Goal: Information Seeking & Learning: Learn about a topic

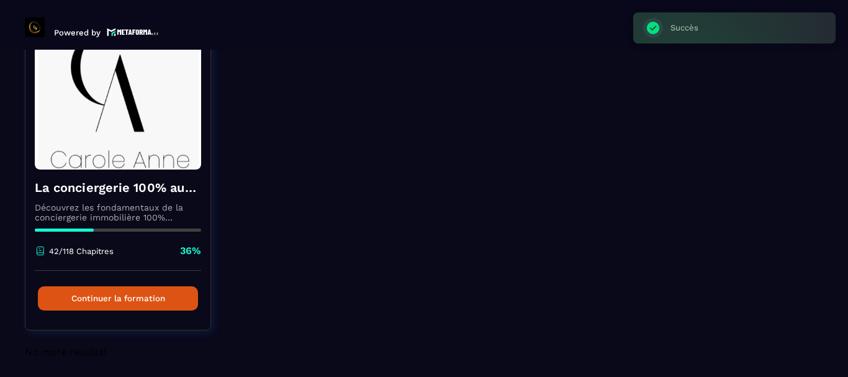
scroll to position [121, 0]
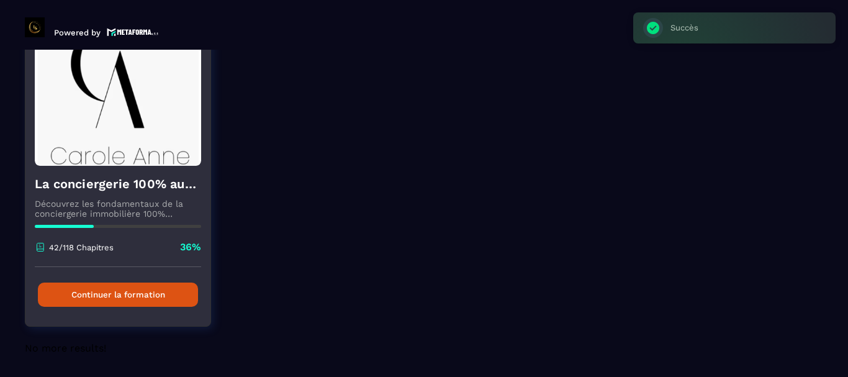
click at [149, 294] on button "Continuer la formation" at bounding box center [118, 295] width 160 height 24
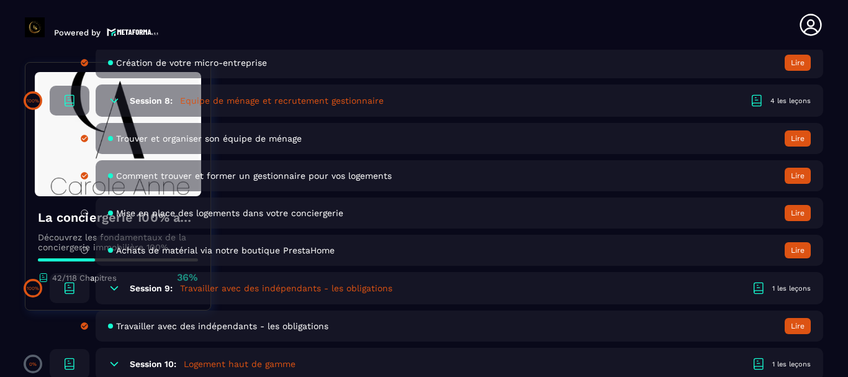
scroll to position [1366, 0]
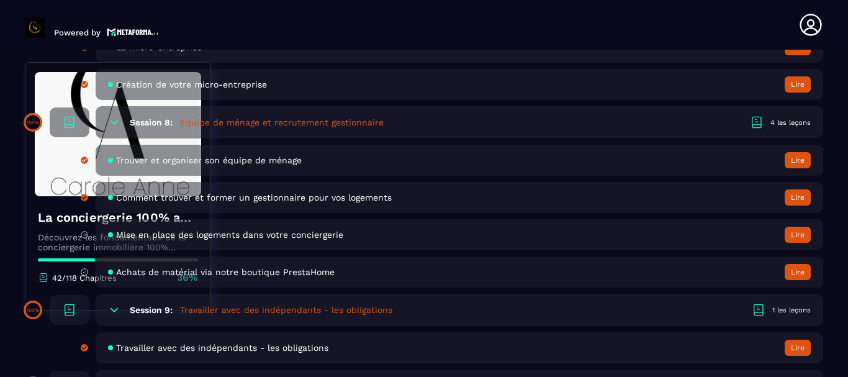
click at [805, 235] on button "Lire" at bounding box center [798, 235] width 26 height 16
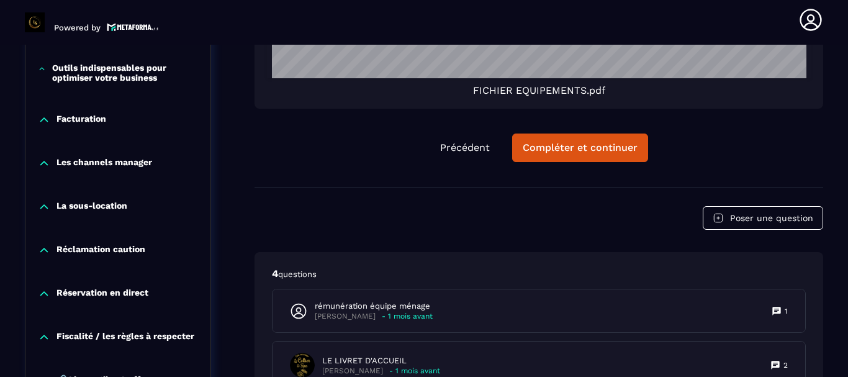
scroll to position [2363, 0]
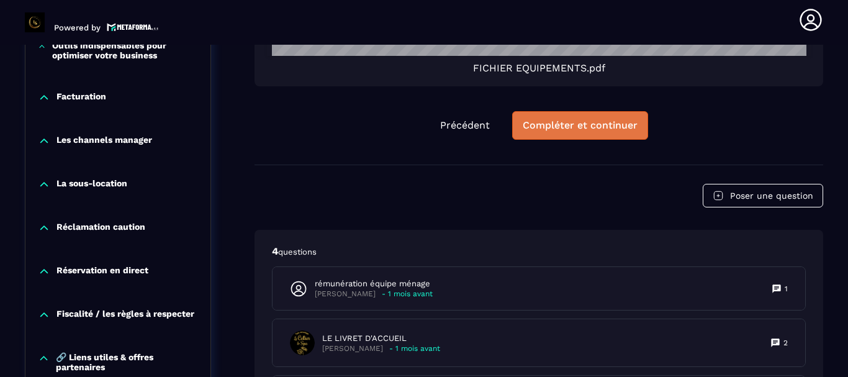
click at [574, 132] on button "Compléter et continuer" at bounding box center [580, 125] width 136 height 29
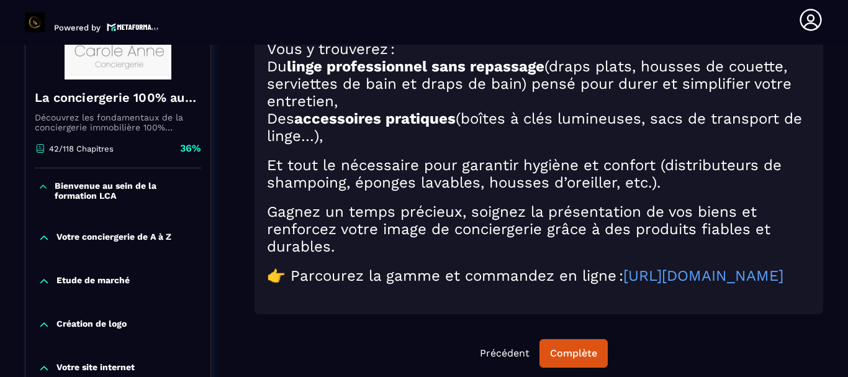
scroll to position [253, 0]
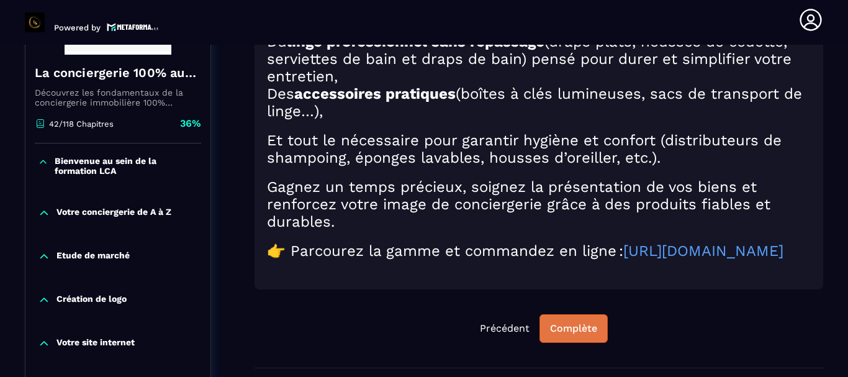
click at [586, 335] on div "Complète" at bounding box center [573, 328] width 47 height 12
click at [561, 335] on div "Continuer" at bounding box center [574, 328] width 48 height 12
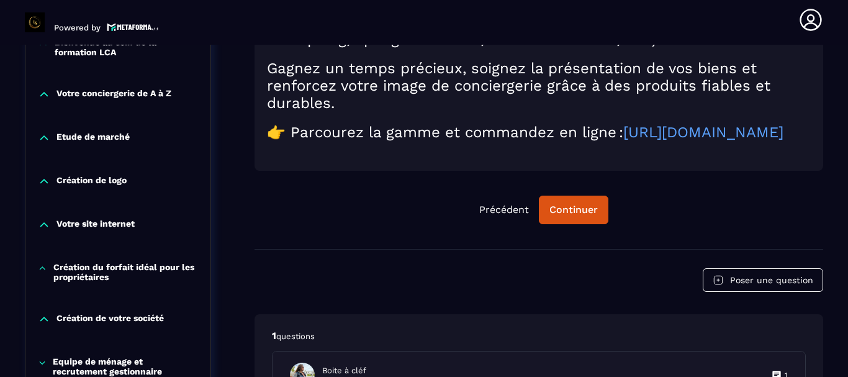
scroll to position [378, 0]
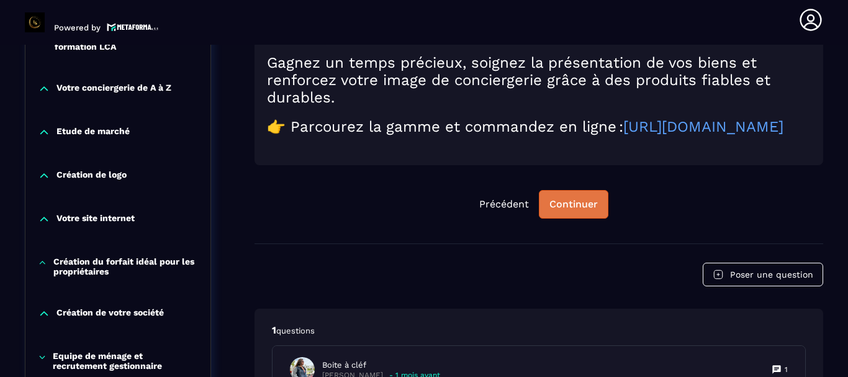
click at [566, 211] on div "Continuer" at bounding box center [574, 204] width 48 height 12
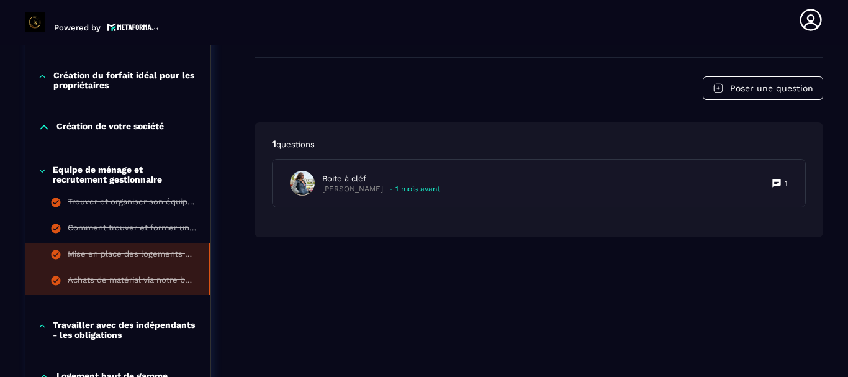
scroll to position [688, 0]
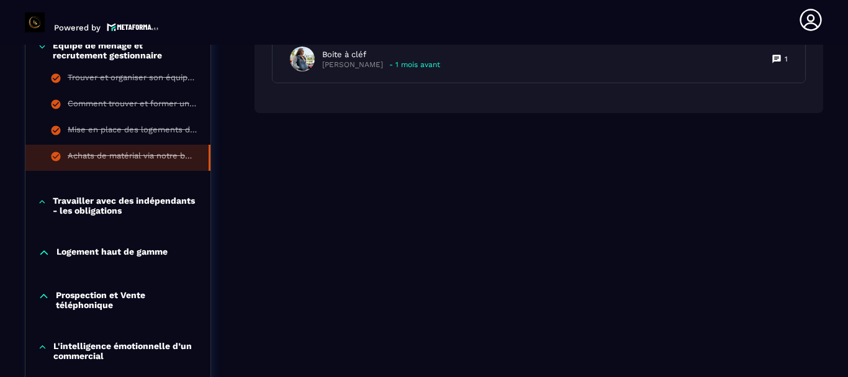
click at [124, 211] on p "Travailler avec des indépendants - les obligations" at bounding box center [125, 206] width 145 height 20
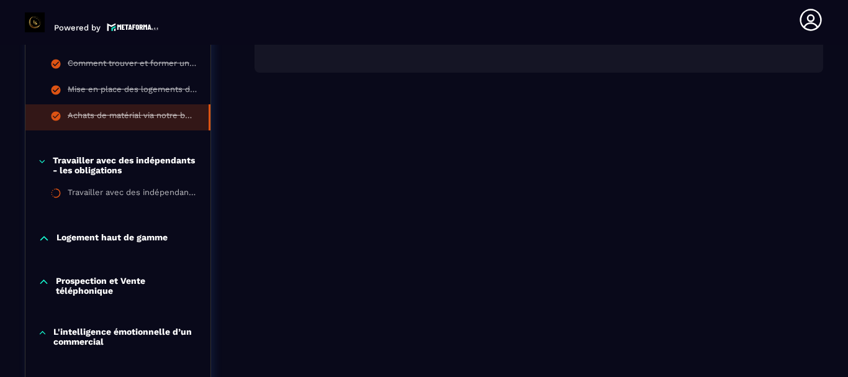
scroll to position [750, 0]
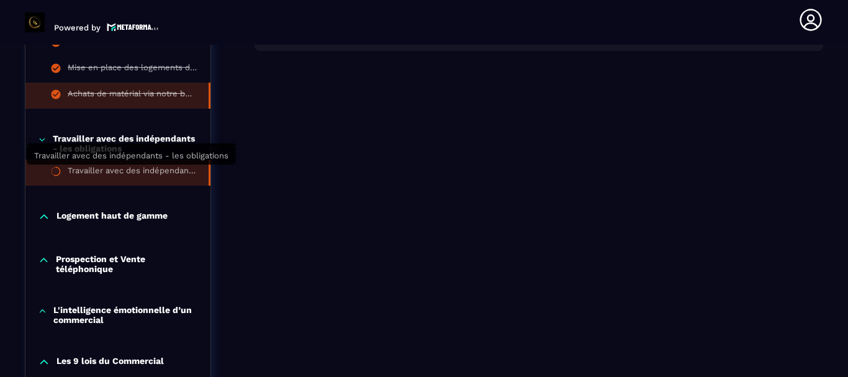
click at [148, 175] on div "Travailler avec des indépendants - les obligations" at bounding box center [132, 173] width 129 height 14
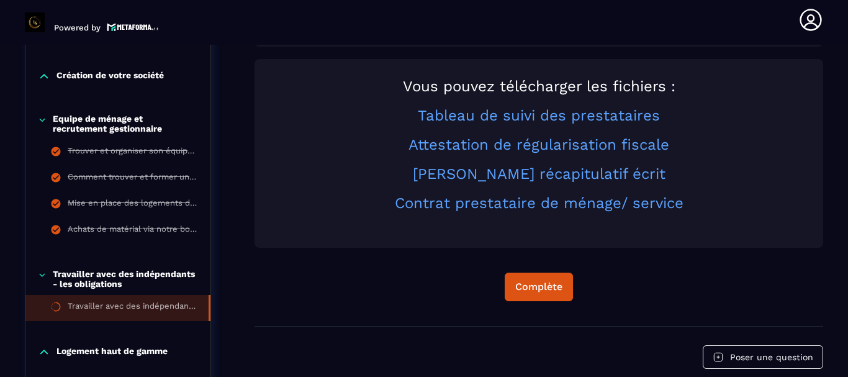
scroll to position [626, 0]
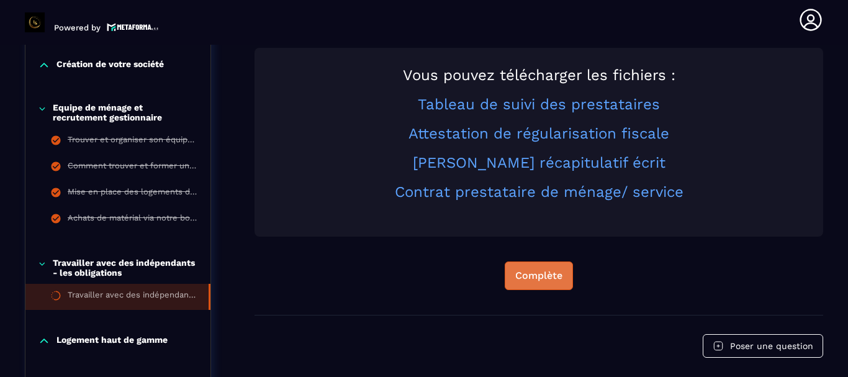
click at [540, 271] on div "Complète" at bounding box center [538, 275] width 47 height 12
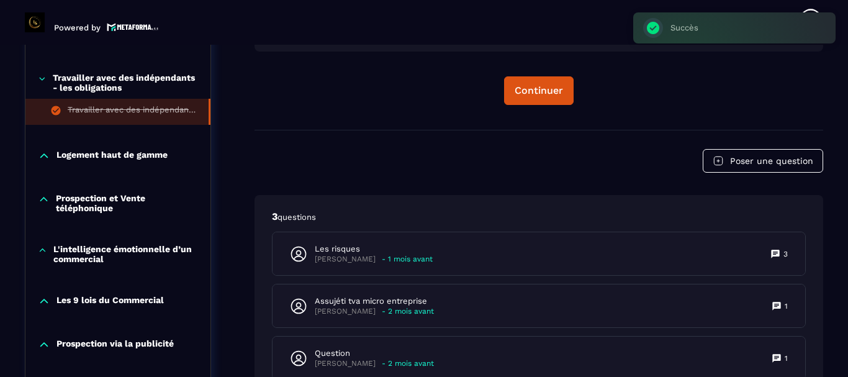
scroll to position [812, 0]
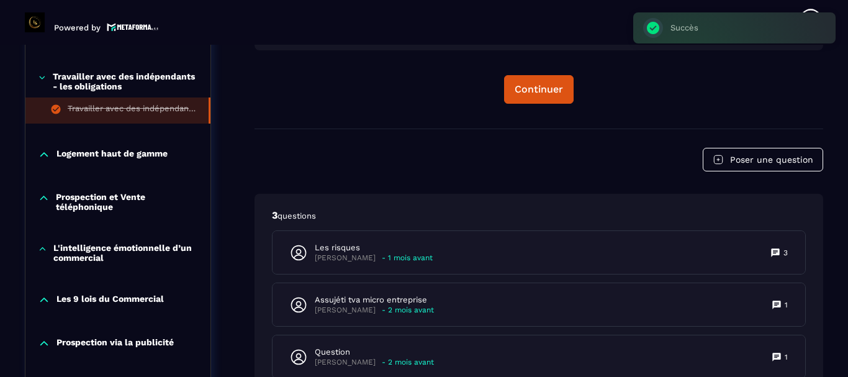
click at [111, 160] on p "Logement haut de gamme" at bounding box center [112, 154] width 111 height 12
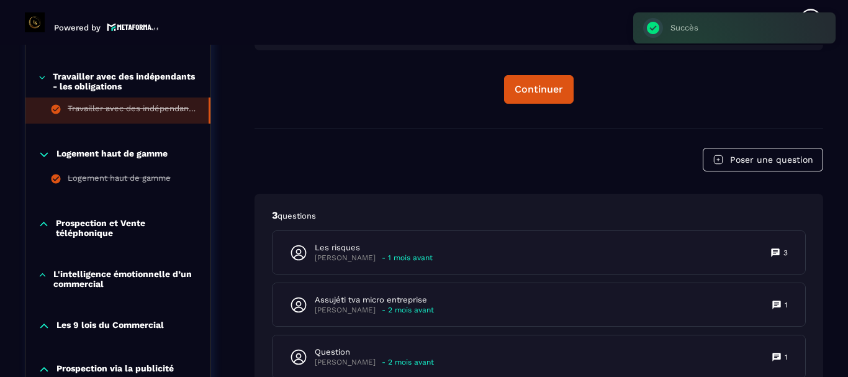
click at [97, 223] on p "Prospection et Vente téléphonique" at bounding box center [127, 228] width 142 height 20
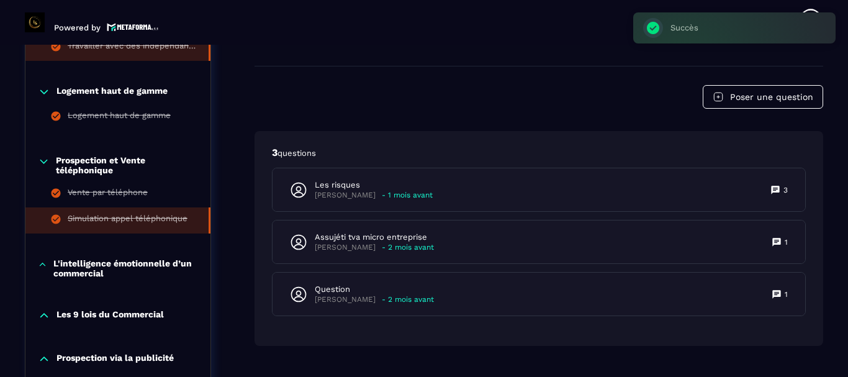
scroll to position [874, 0]
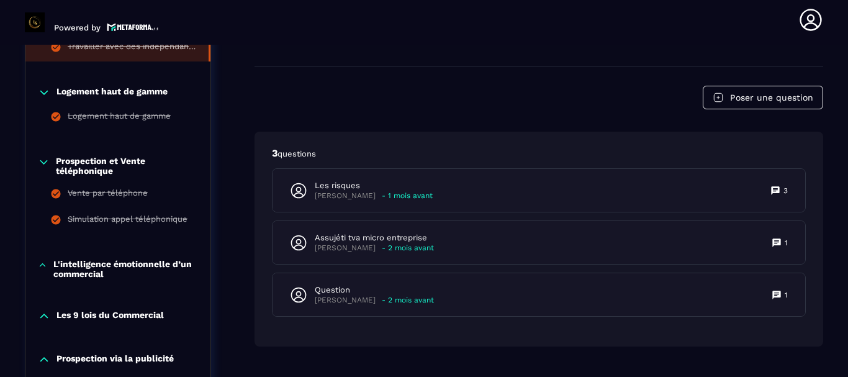
click at [120, 266] on p "L'intelligence émotionnelle d’un commercial" at bounding box center [125, 269] width 145 height 20
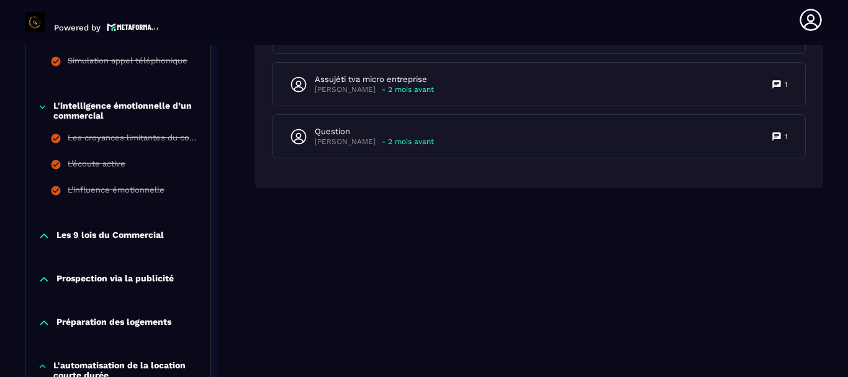
scroll to position [1061, 0]
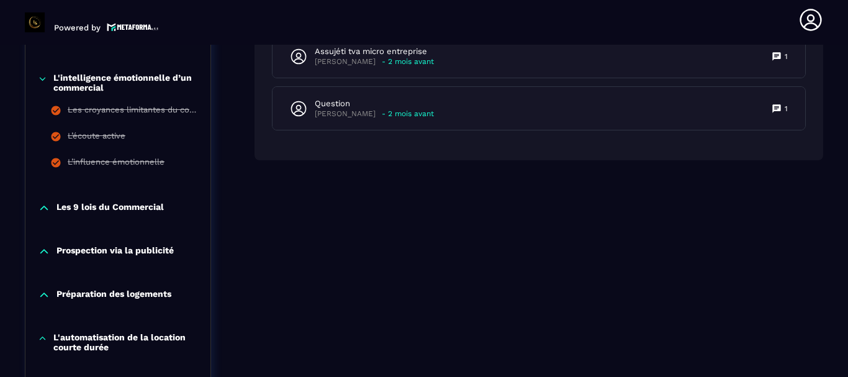
click at [110, 214] on div "Les 9 lois du Commercial" at bounding box center [117, 210] width 185 height 43
click at [114, 207] on p "Les 9 lois du Commercial" at bounding box center [110, 208] width 107 height 12
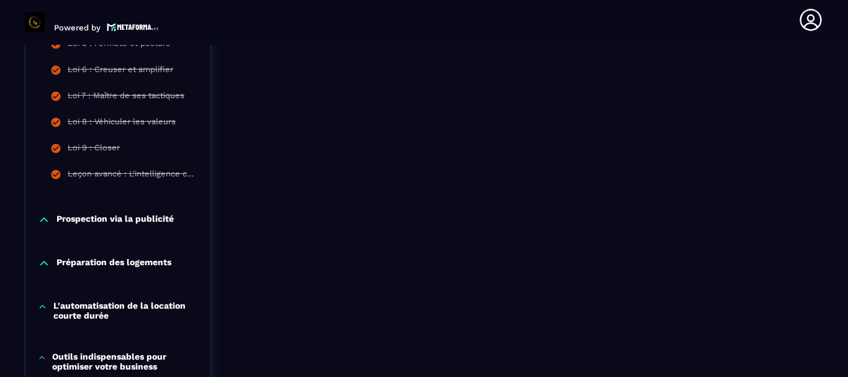
scroll to position [1371, 0]
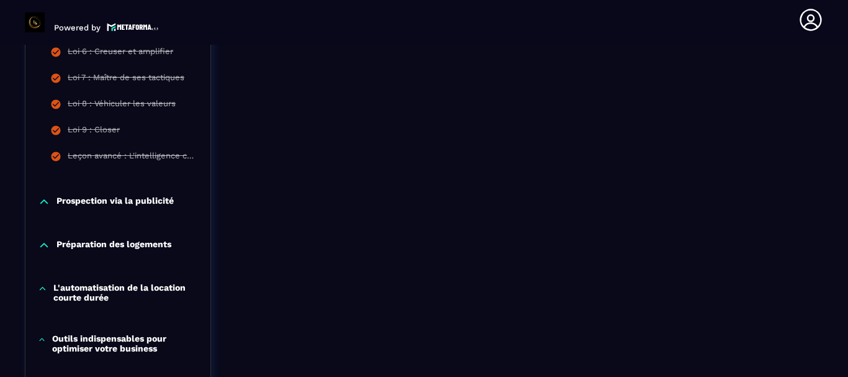
click at [122, 204] on p "Prospection via la publicité" at bounding box center [115, 202] width 117 height 12
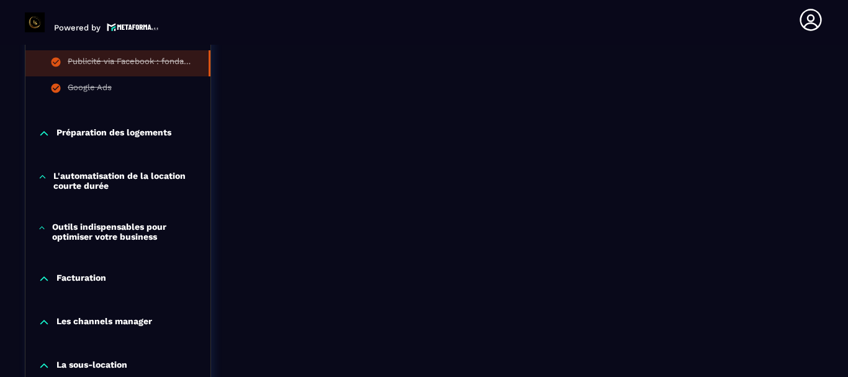
scroll to position [1557, 0]
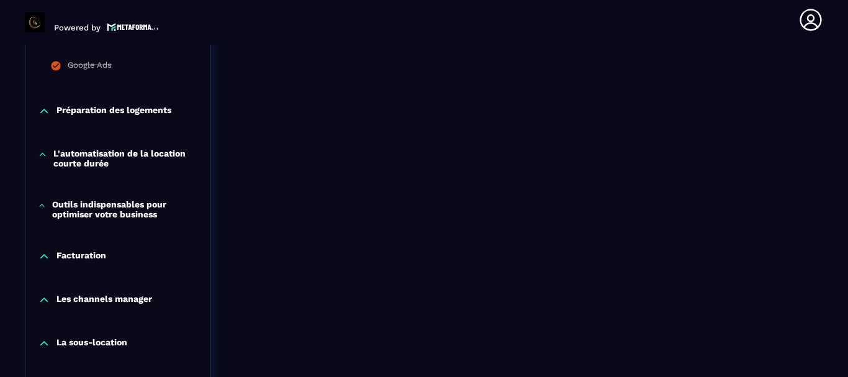
click at [137, 117] on p "Préparation des logements" at bounding box center [114, 111] width 115 height 12
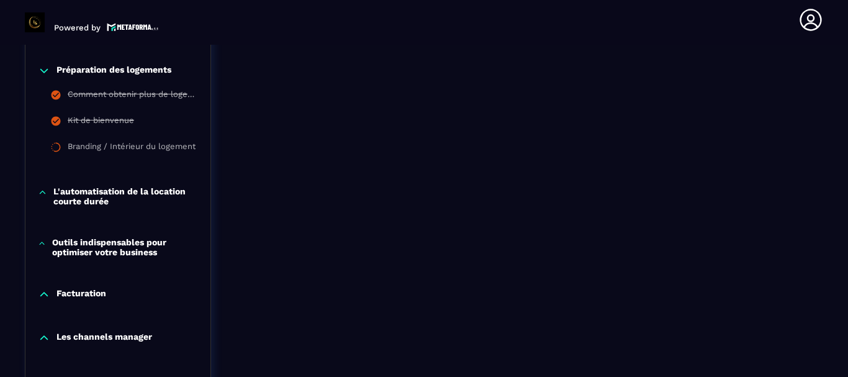
scroll to position [1619, 0]
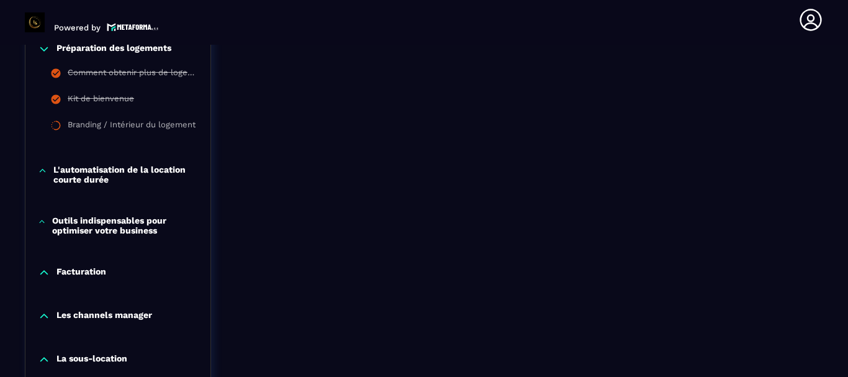
click at [37, 166] on div "L'automatisation de la location courte durée" at bounding box center [117, 175] width 185 height 20
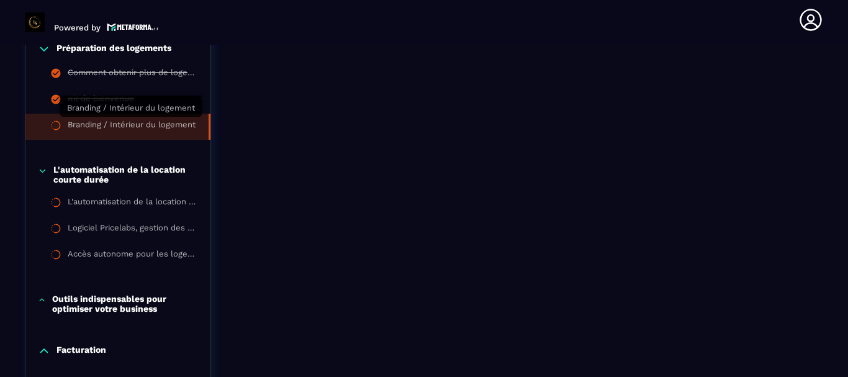
click at [148, 126] on div "Branding / Intérieur du logement" at bounding box center [132, 127] width 128 height 14
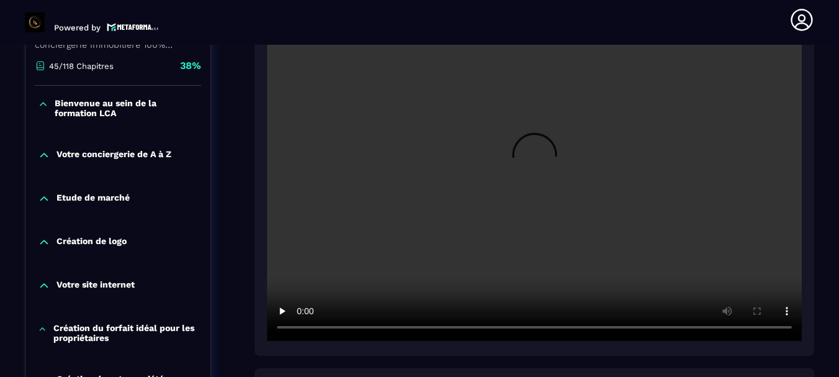
scroll to position [315, 0]
